Goal: Navigation & Orientation: Understand site structure

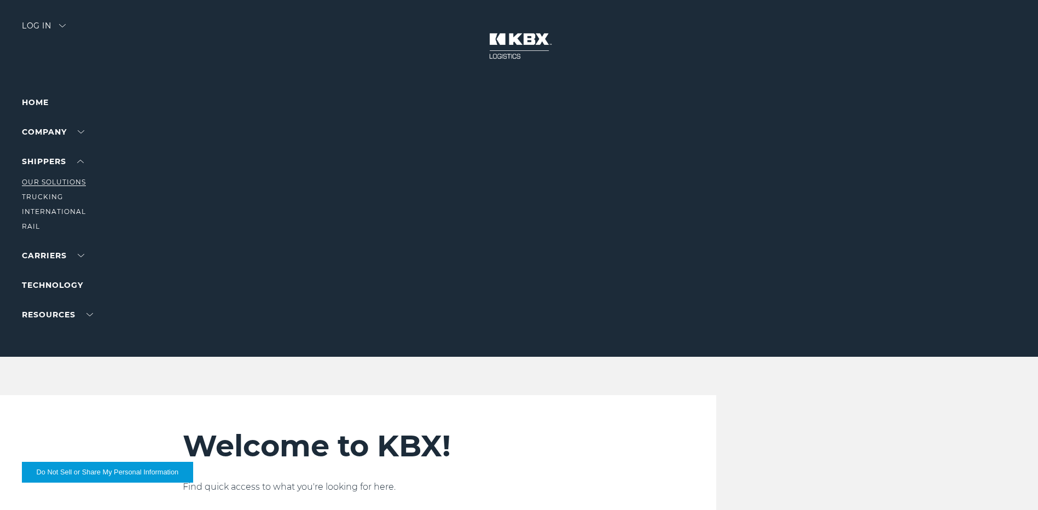
click at [60, 183] on link "Our Solutions" at bounding box center [54, 182] width 64 height 8
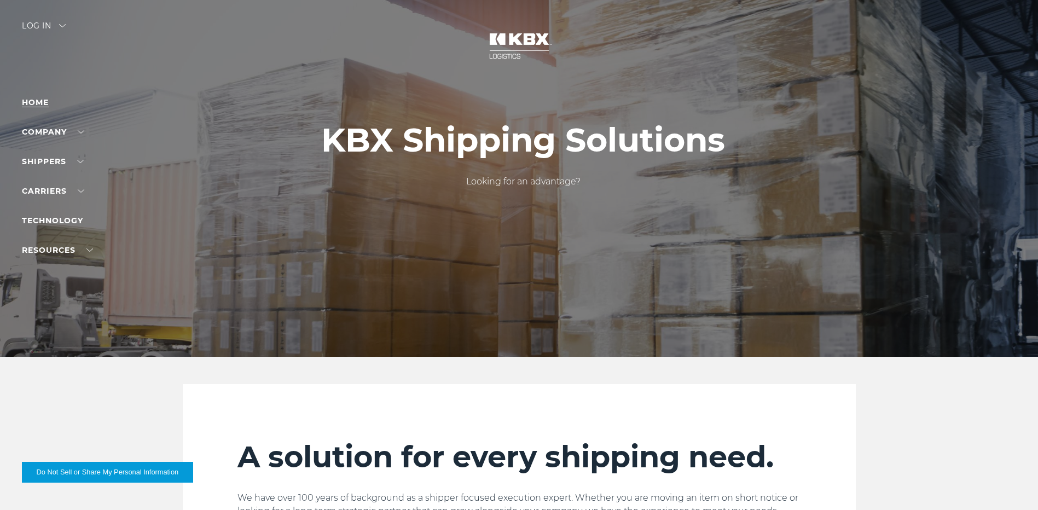
click at [40, 105] on link "Home" at bounding box center [35, 102] width 27 height 10
